Goal: Task Accomplishment & Management: Use online tool/utility

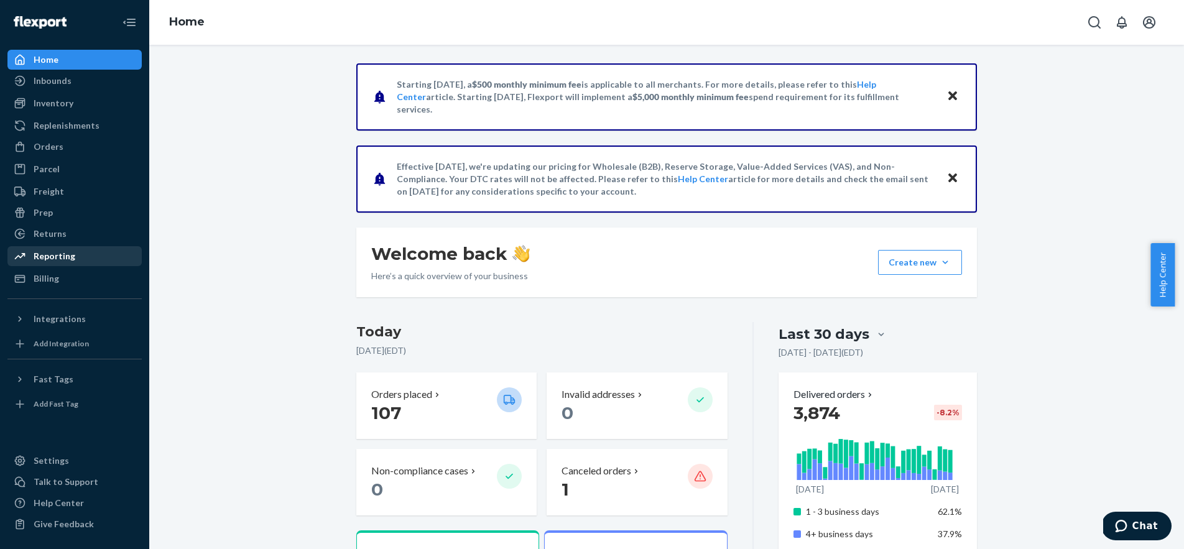
click at [48, 257] on div "Reporting" at bounding box center [55, 256] width 42 height 12
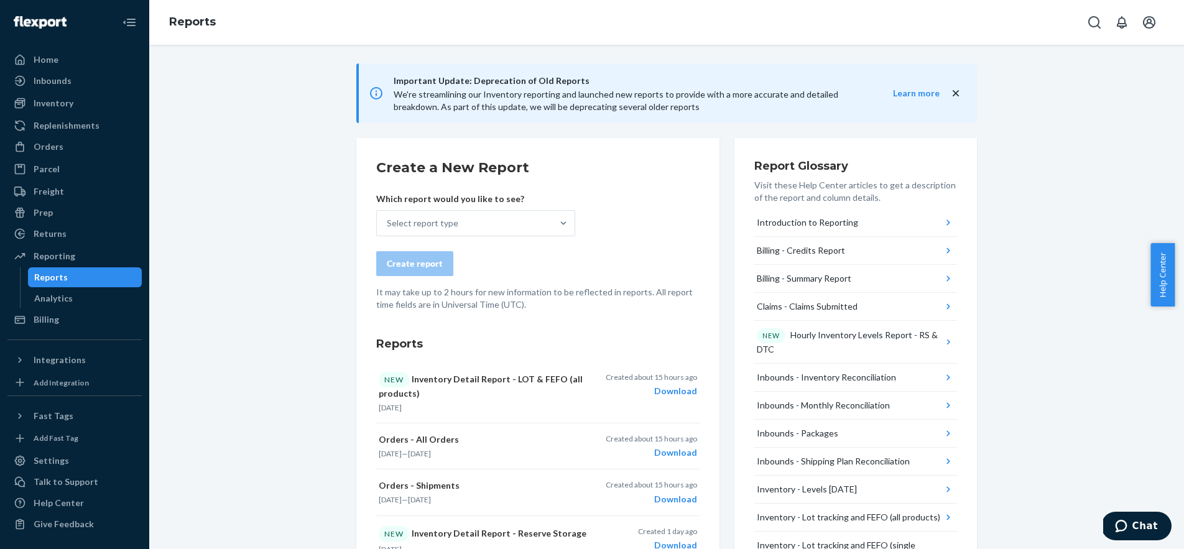
click at [481, 223] on div "Select report type" at bounding box center [475, 223] width 199 height 26
click at [388, 223] on input "Select report type" at bounding box center [387, 223] width 1 height 12
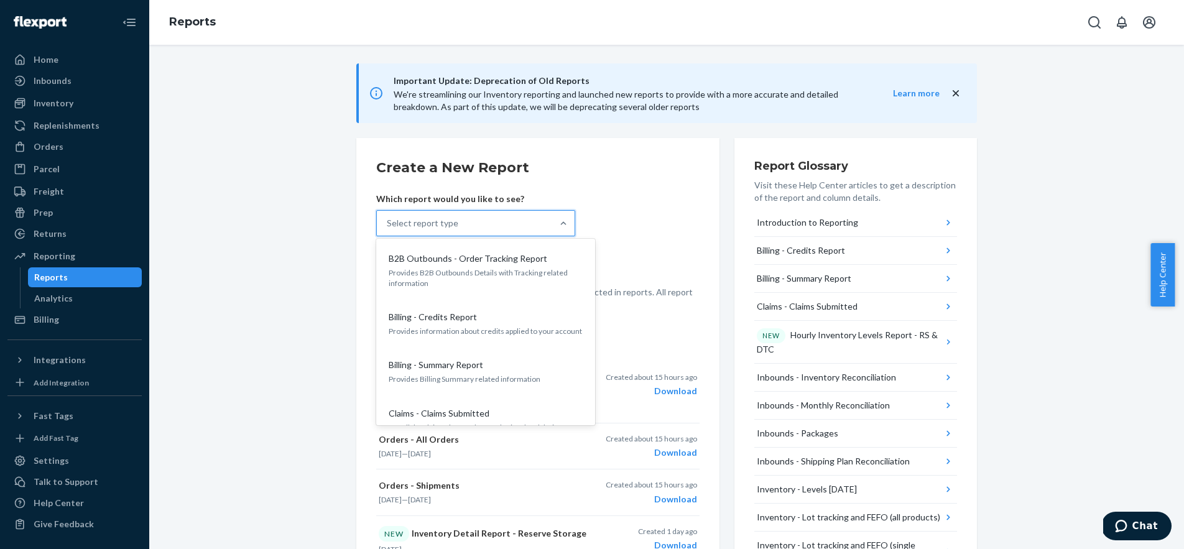
click at [481, 223] on div "Select report type" at bounding box center [464, 223] width 175 height 25
click at [388, 223] on input "option B2B Outbounds - Order Tracking Report focused, 1 of 33. 33 results avail…" at bounding box center [387, 223] width 1 height 12
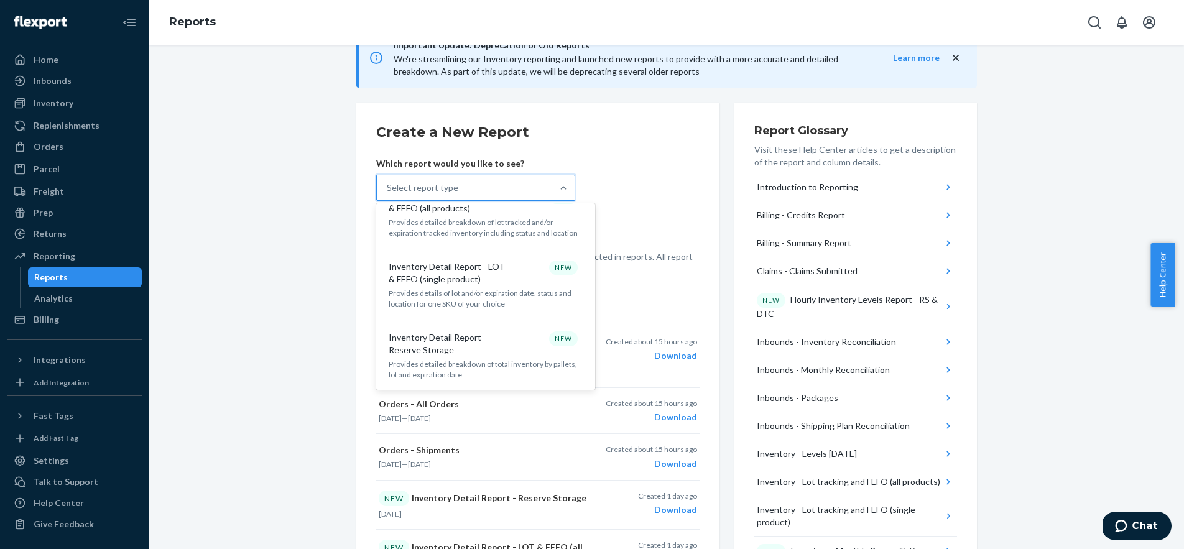
scroll to position [619, 0]
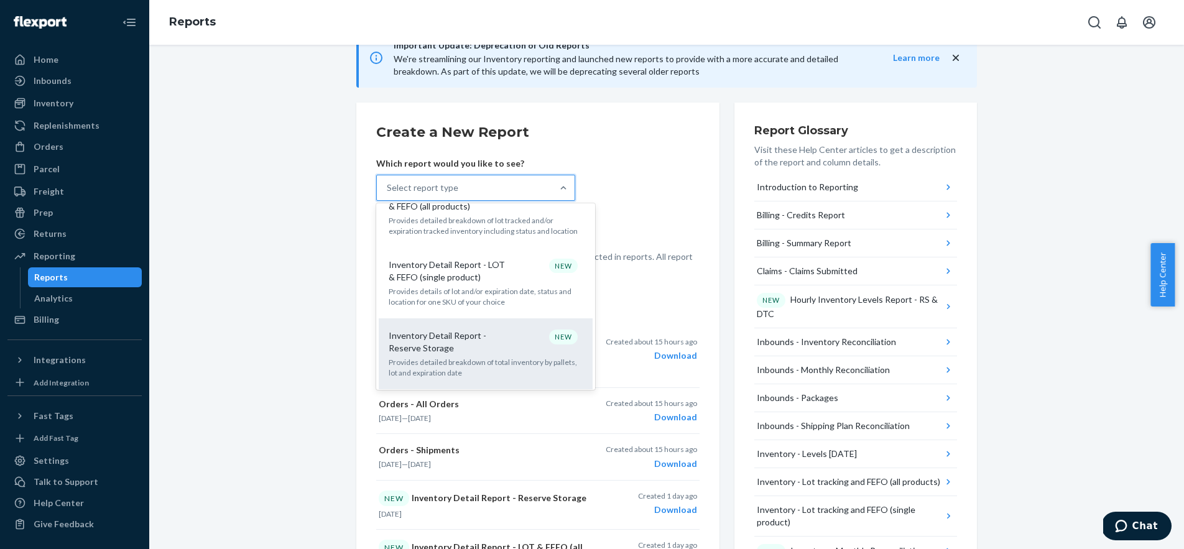
click at [464, 329] on p "Inventory Detail Report - Reserve Storage" at bounding box center [447, 341] width 119 height 25
click at [388, 194] on input "option Inventory Detail Report - Reserve Storage focused, 13 of 33. 33 results …" at bounding box center [387, 188] width 1 height 12
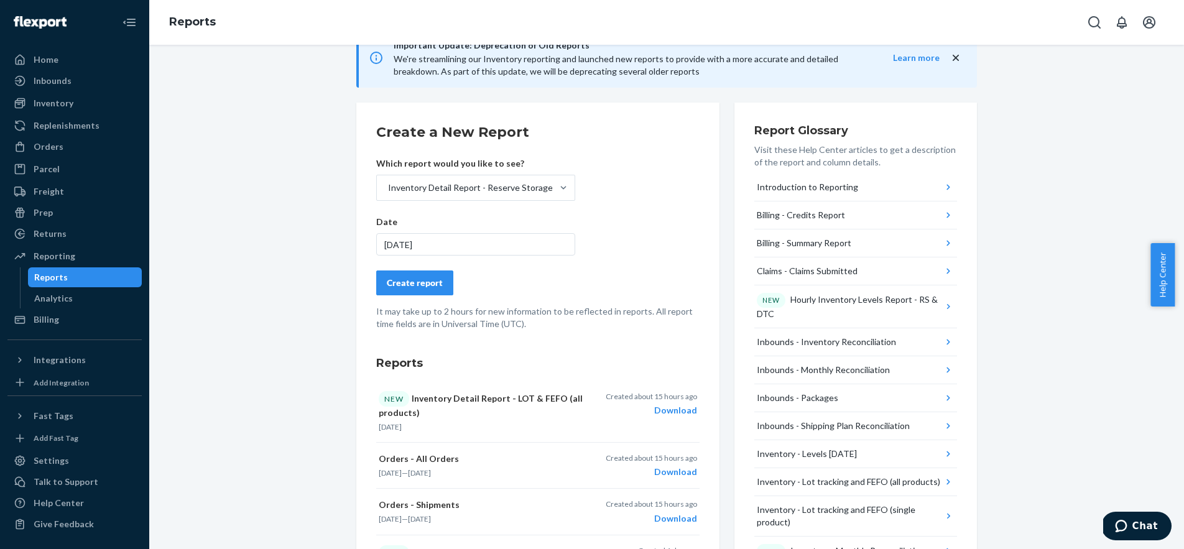
click at [423, 283] on div "Create report" at bounding box center [415, 283] width 56 height 12
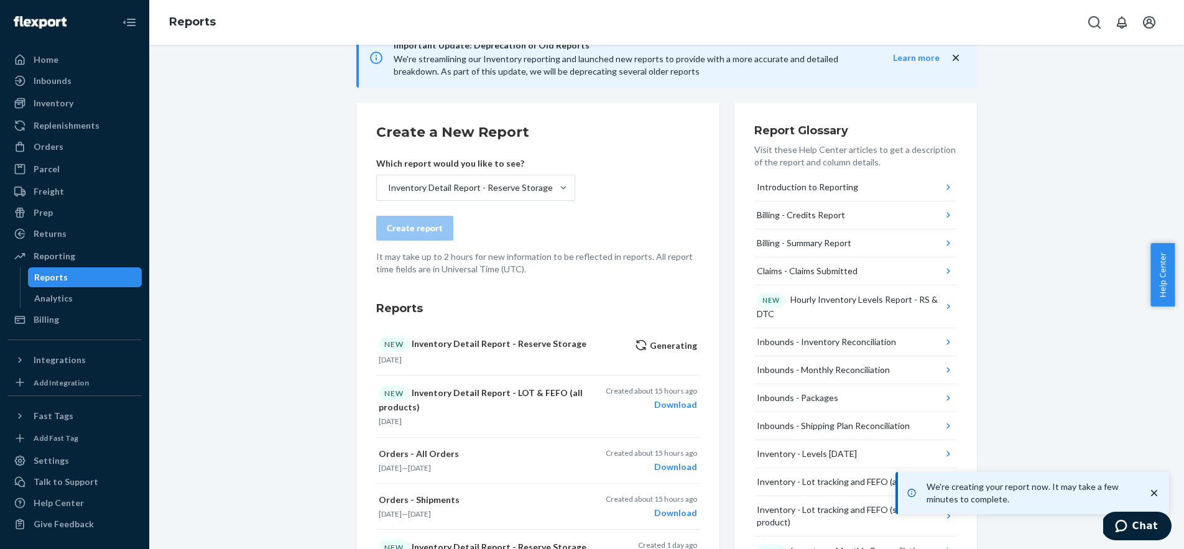
click at [646, 254] on p "It may take up to 2 hours for new information to be reflected in reports. All r…" at bounding box center [537, 262] width 323 height 25
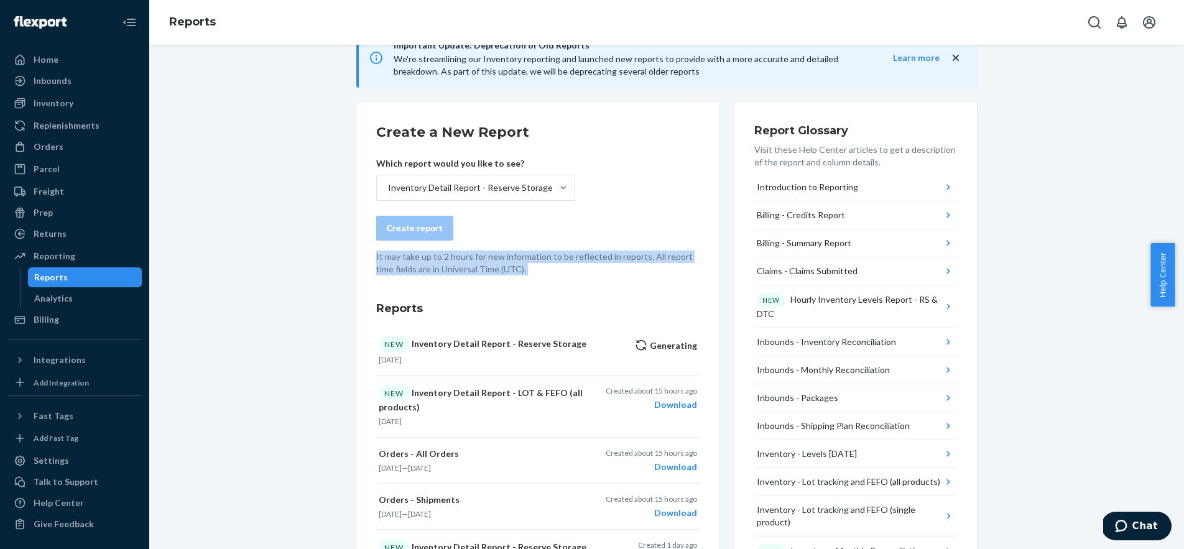
click at [646, 254] on p "It may take up to 2 hours for new information to be reflected in reports. All r…" at bounding box center [537, 262] width 323 height 25
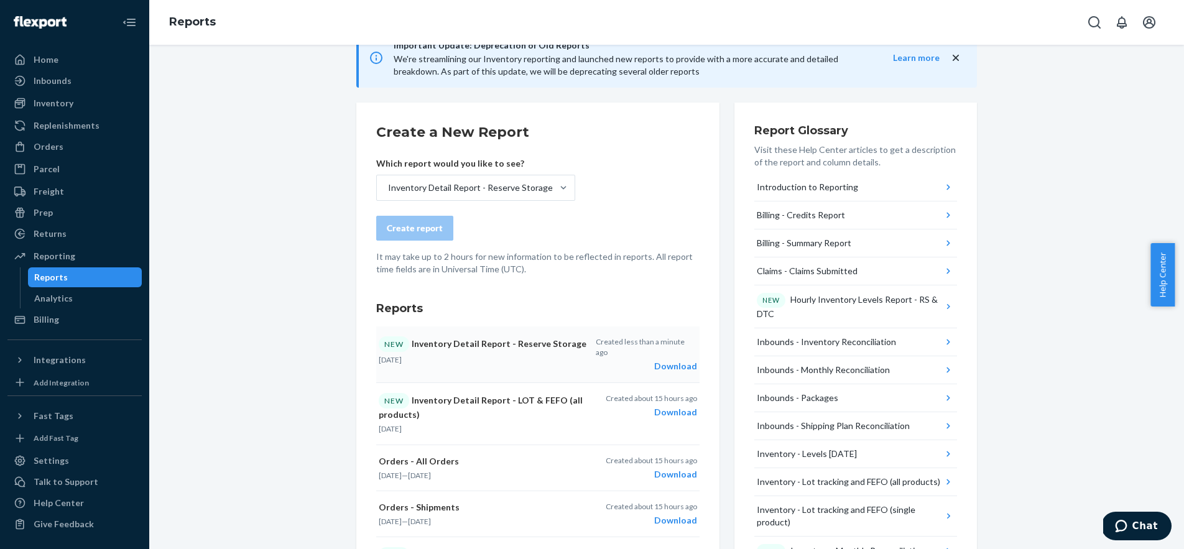
click at [659, 360] on div "Download" at bounding box center [645, 366] width 101 height 12
